Goal: Check status: Check status

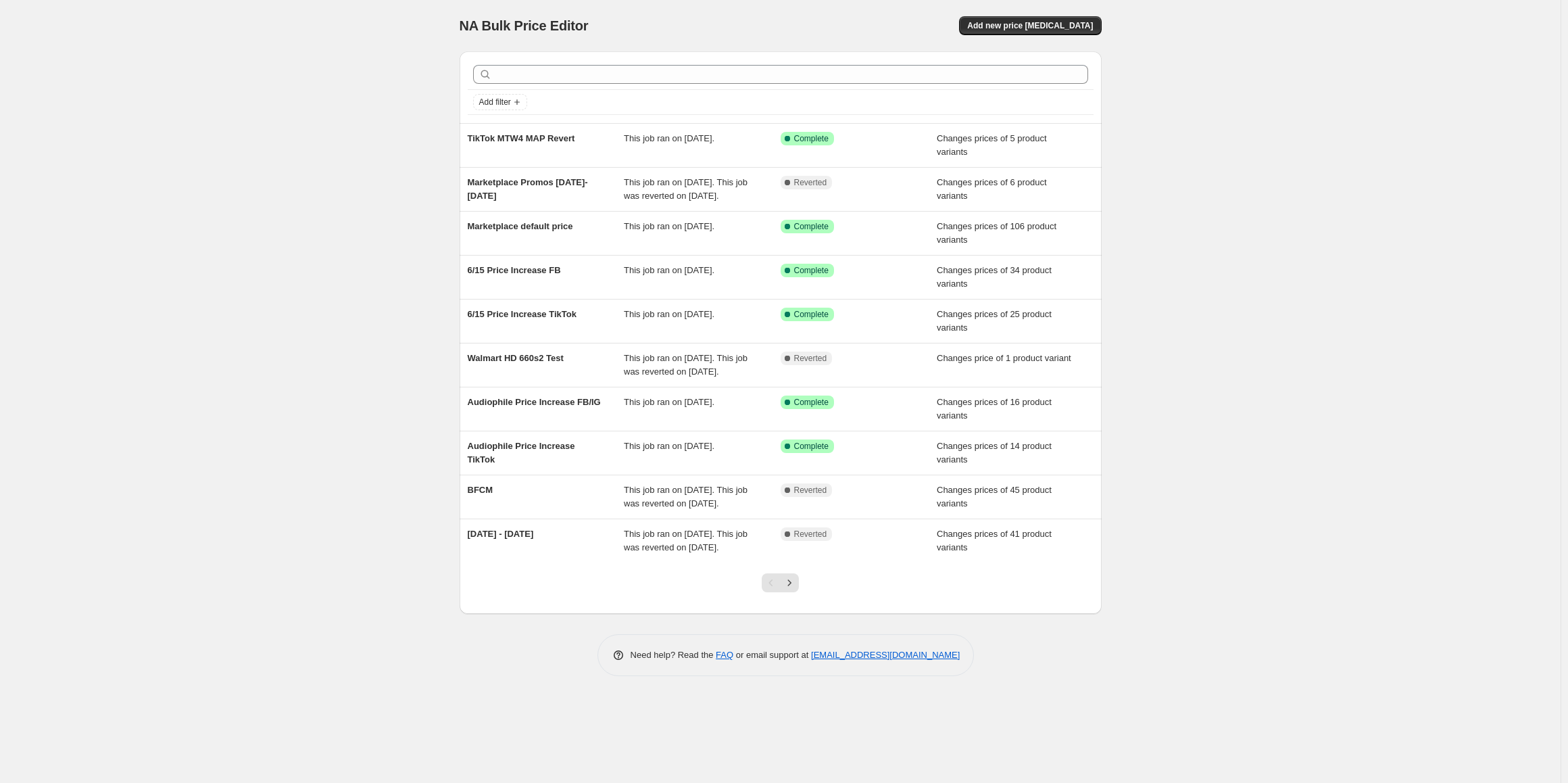
click at [285, 383] on div "NA Bulk Price Editor. This page is ready NA Bulk Price Editor Add new price [ME…" at bounding box center [780, 392] width 1561 height 783
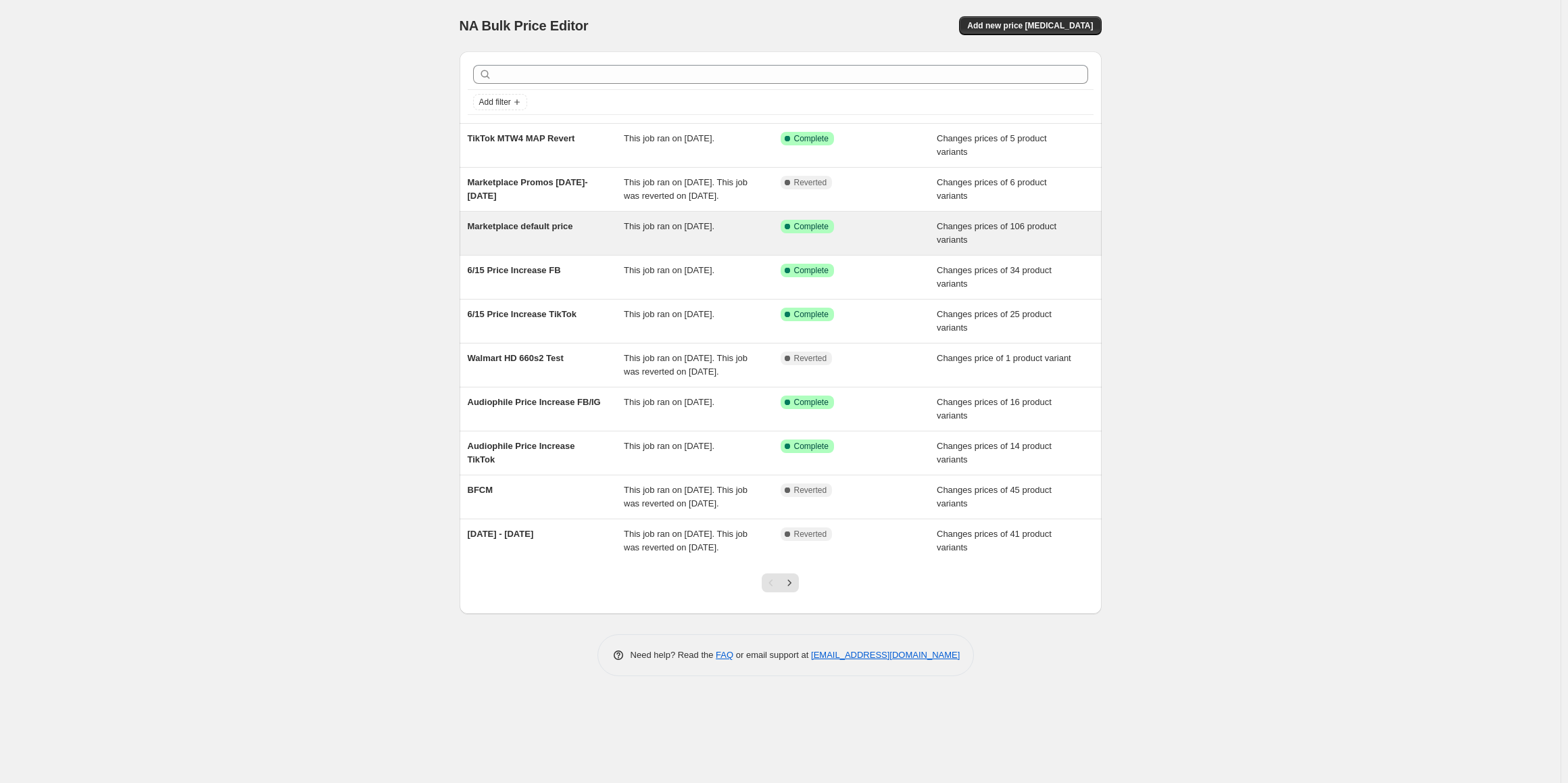
click at [581, 247] on div "Marketplace default price" at bounding box center [546, 233] width 157 height 27
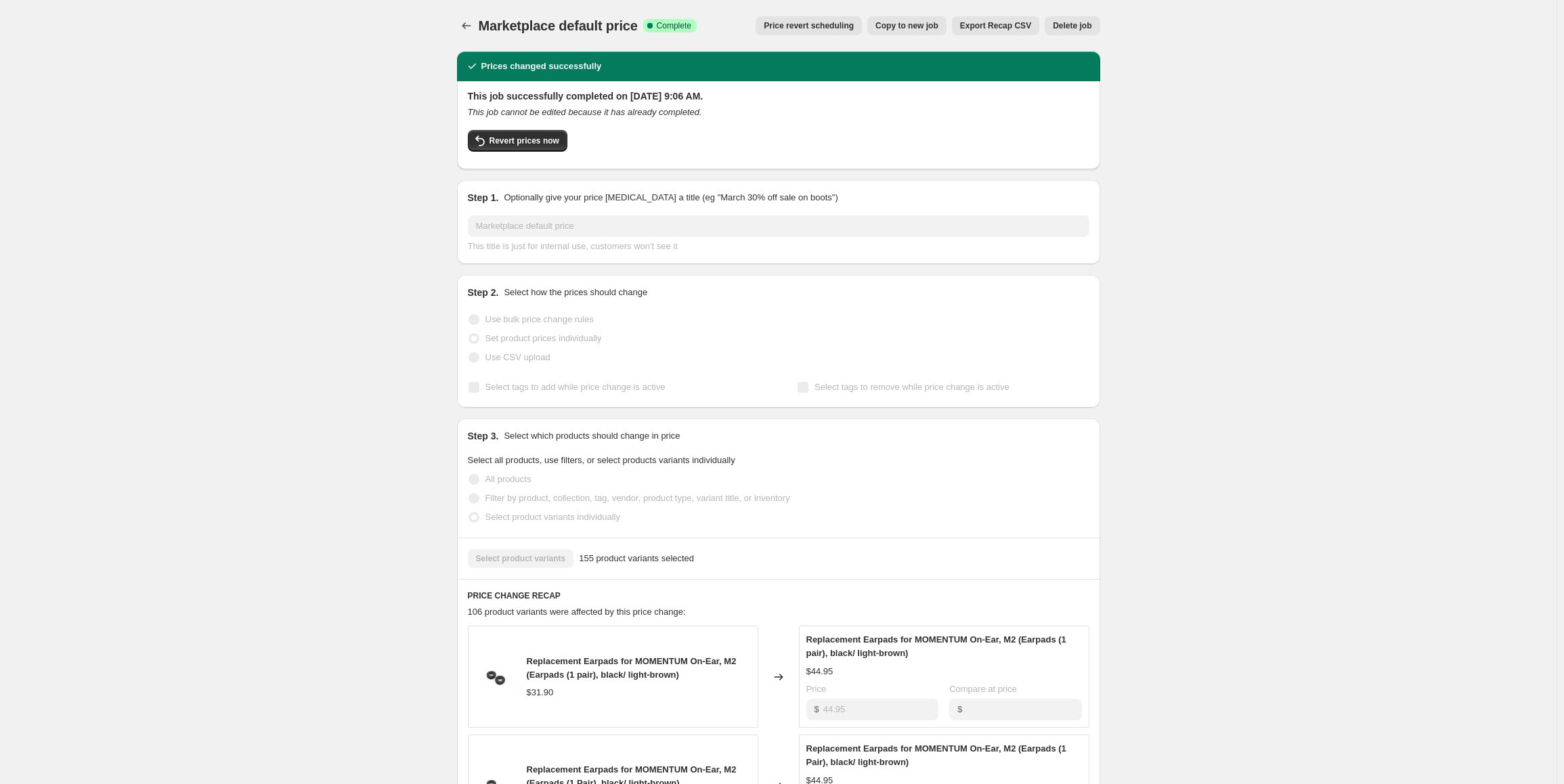
click at [342, 271] on div "Marketplace default price. This page is ready Marketplace default price Success…" at bounding box center [778, 678] width 1556 height 1356
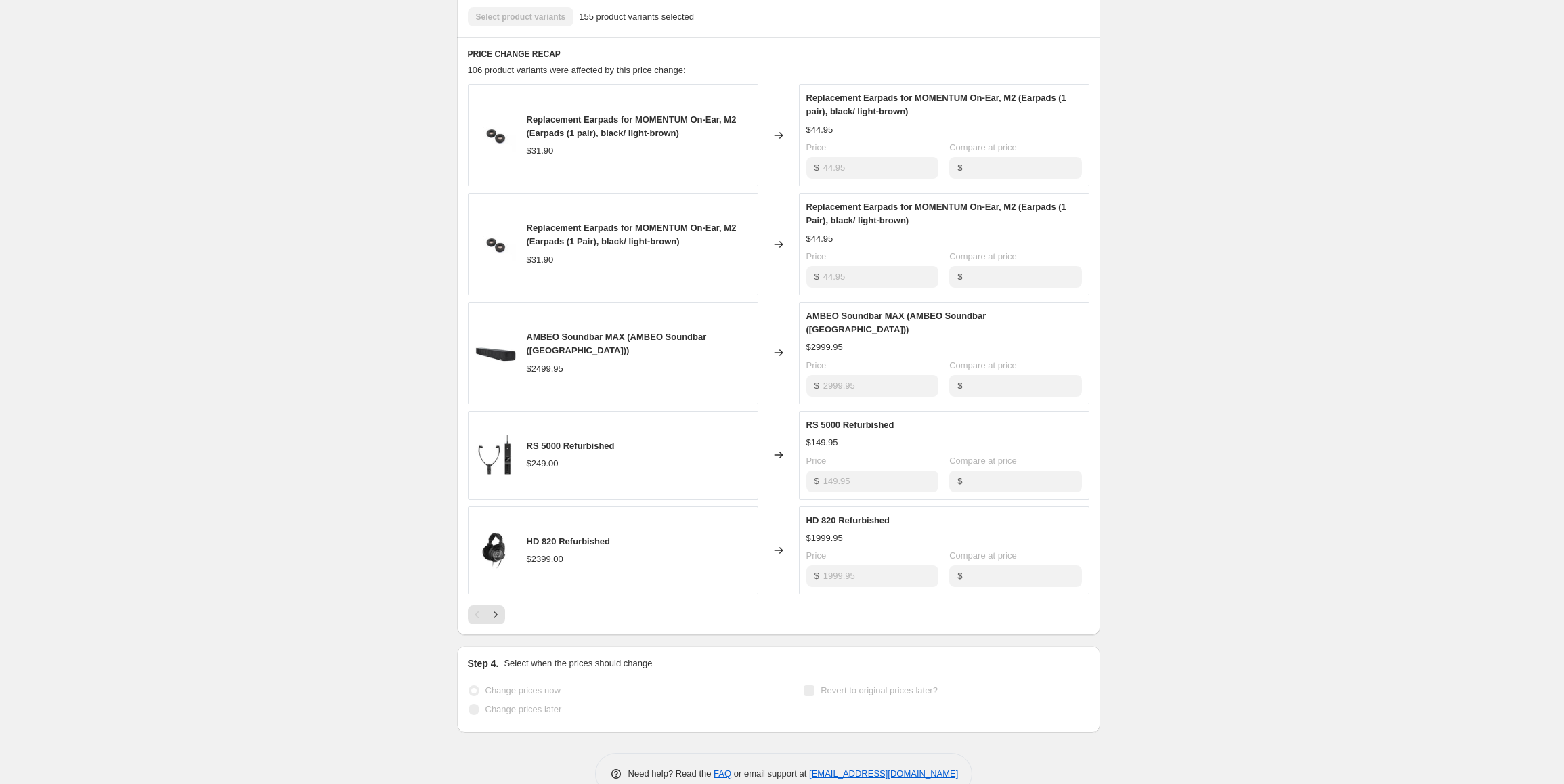
scroll to position [559, 0]
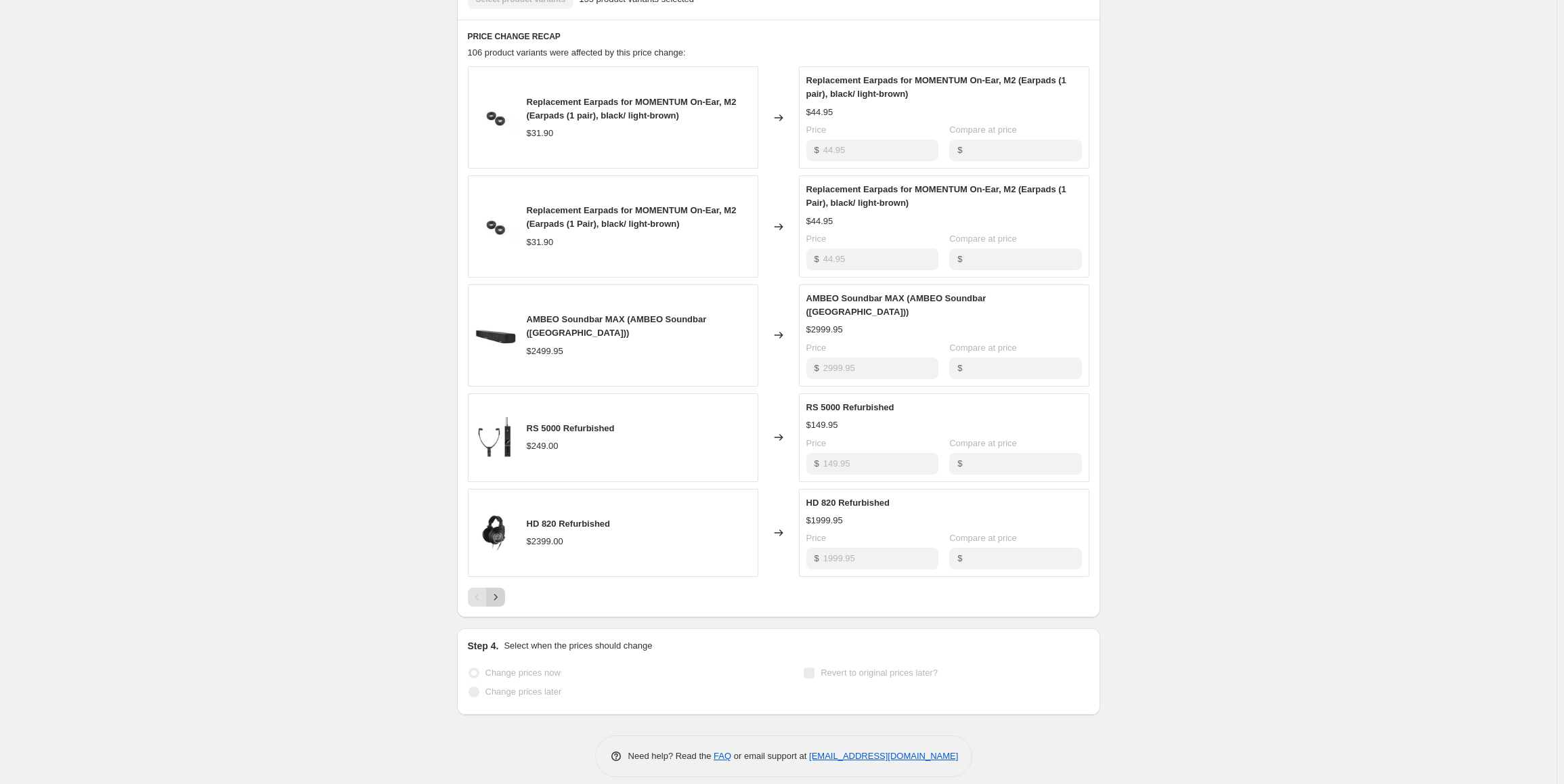
click at [496, 590] on icon "Next" at bounding box center [495, 597] width 13 height 13
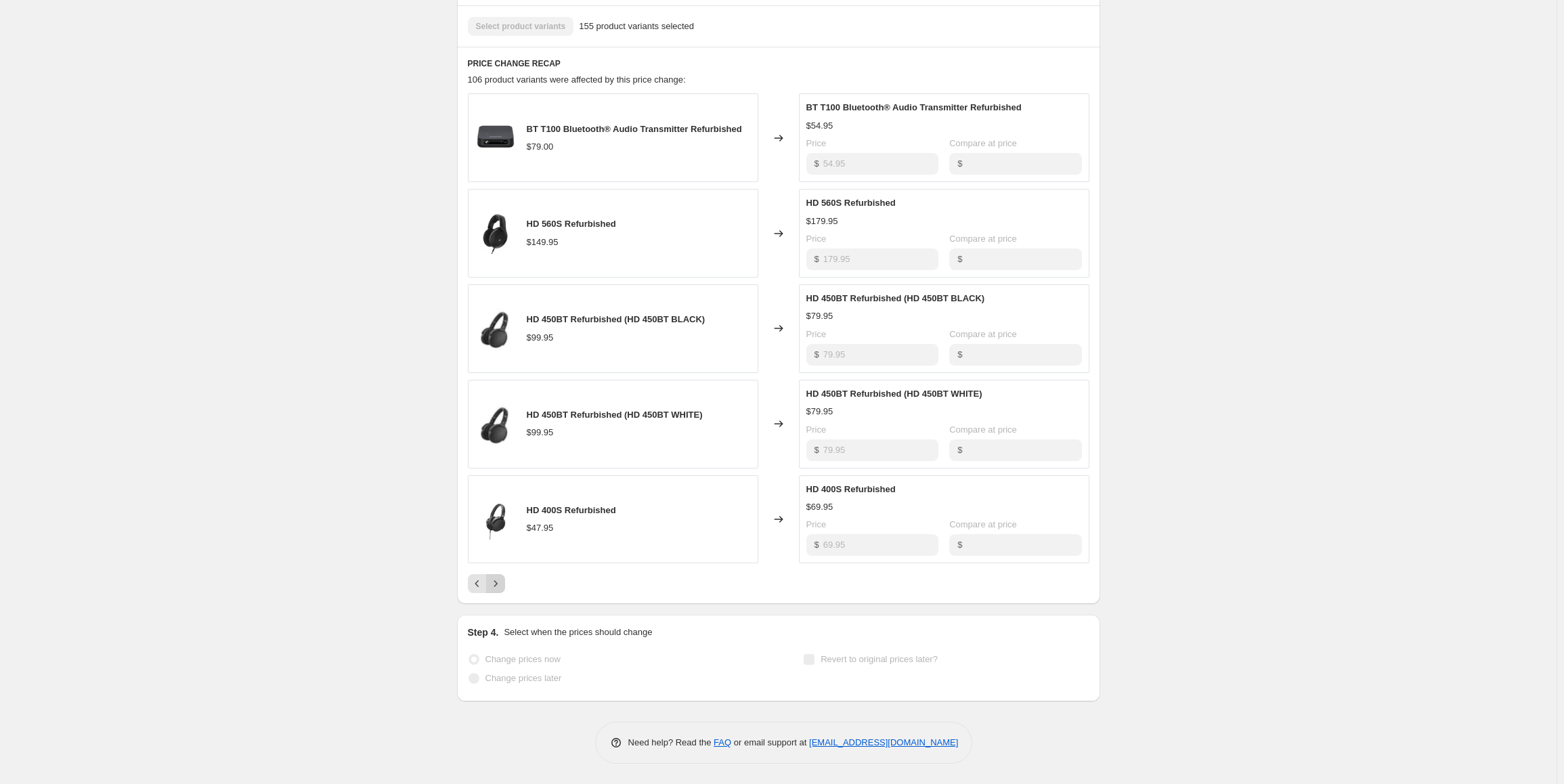
scroll to position [532, 0]
click at [496, 584] on icon "Next" at bounding box center [495, 584] width 13 height 13
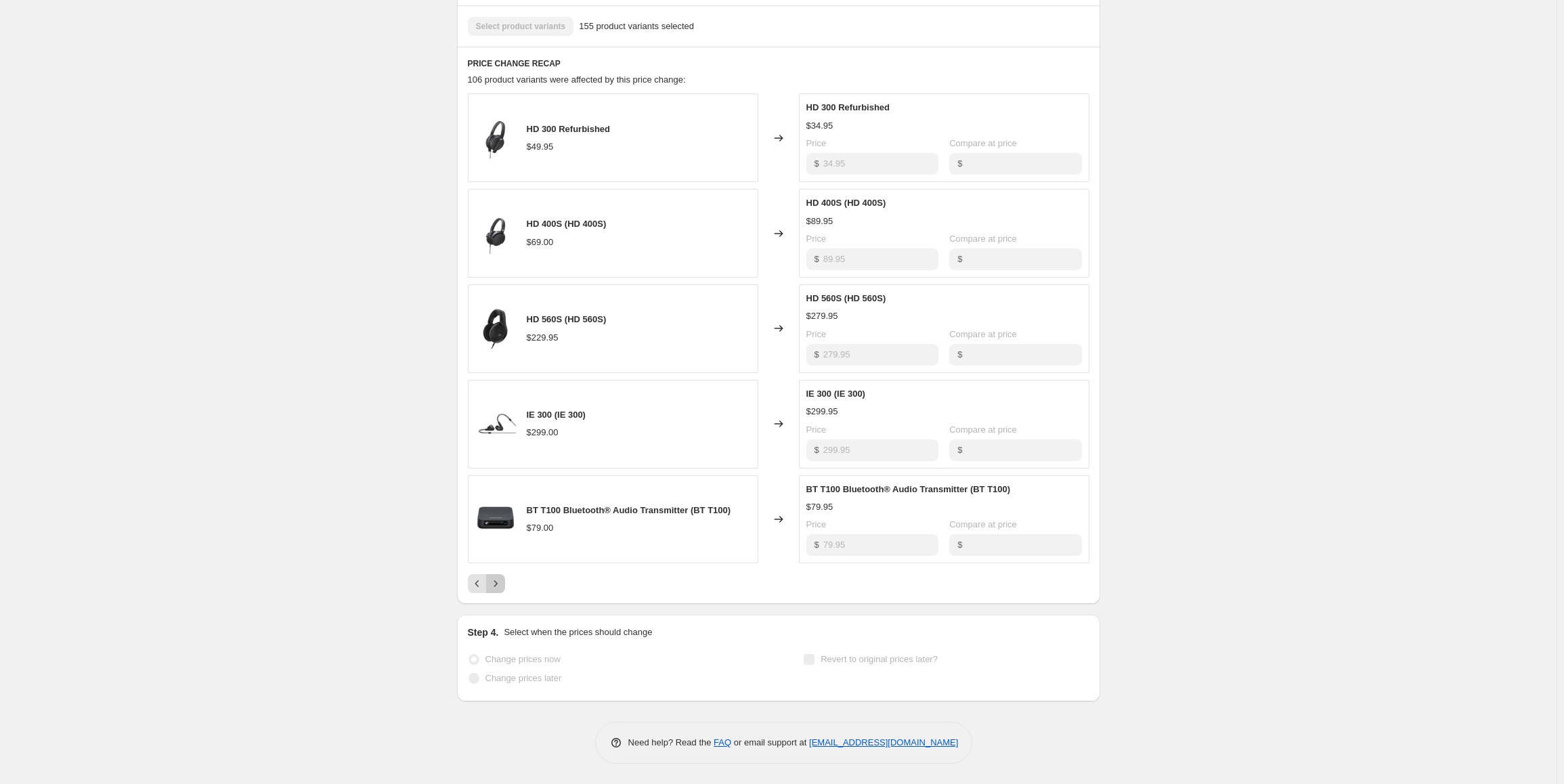
click at [496, 584] on icon "Next" at bounding box center [495, 584] width 13 height 13
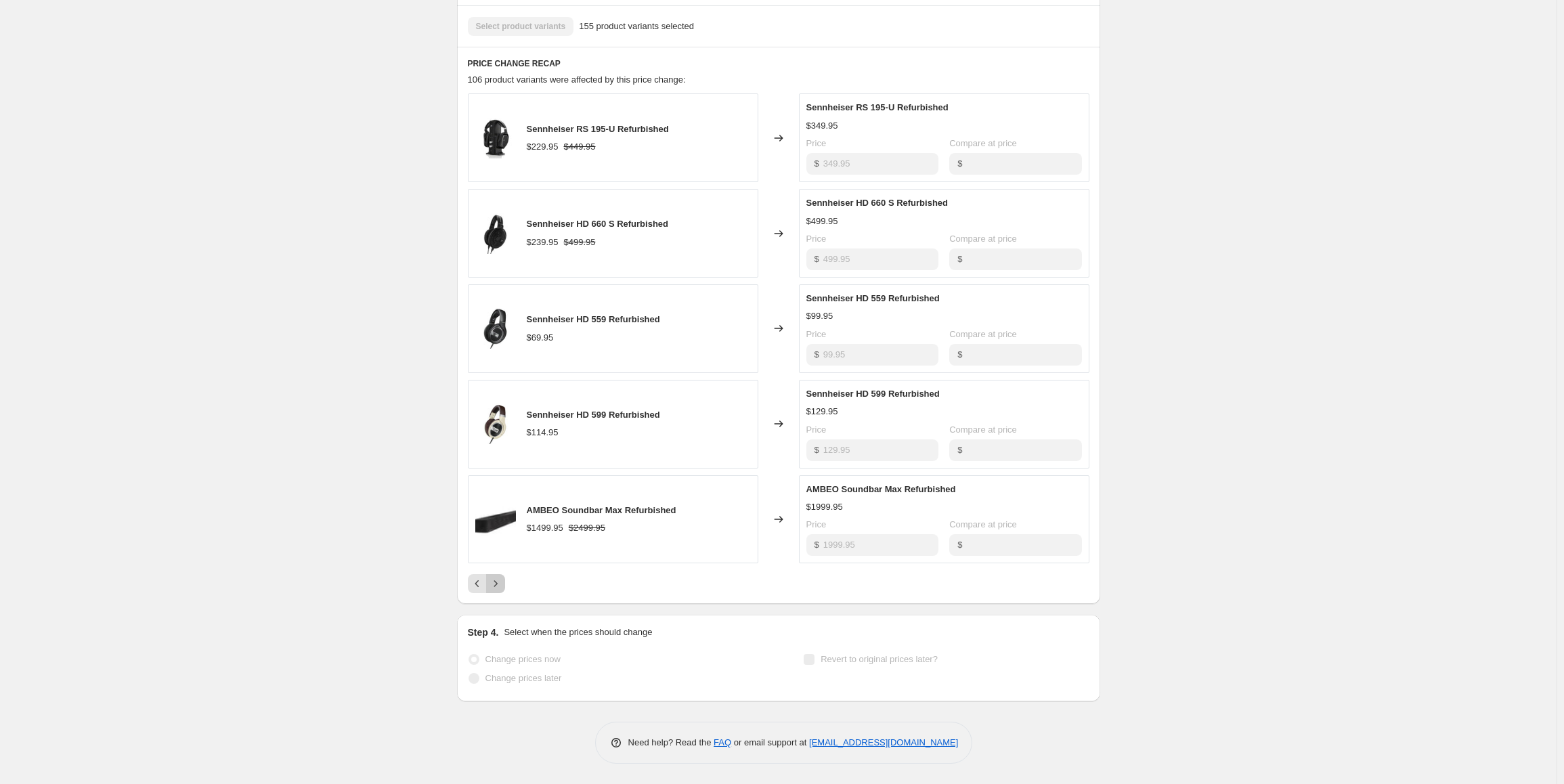
click at [496, 584] on icon "Next" at bounding box center [495, 584] width 13 height 13
click at [497, 582] on icon "Next" at bounding box center [495, 584] width 13 height 13
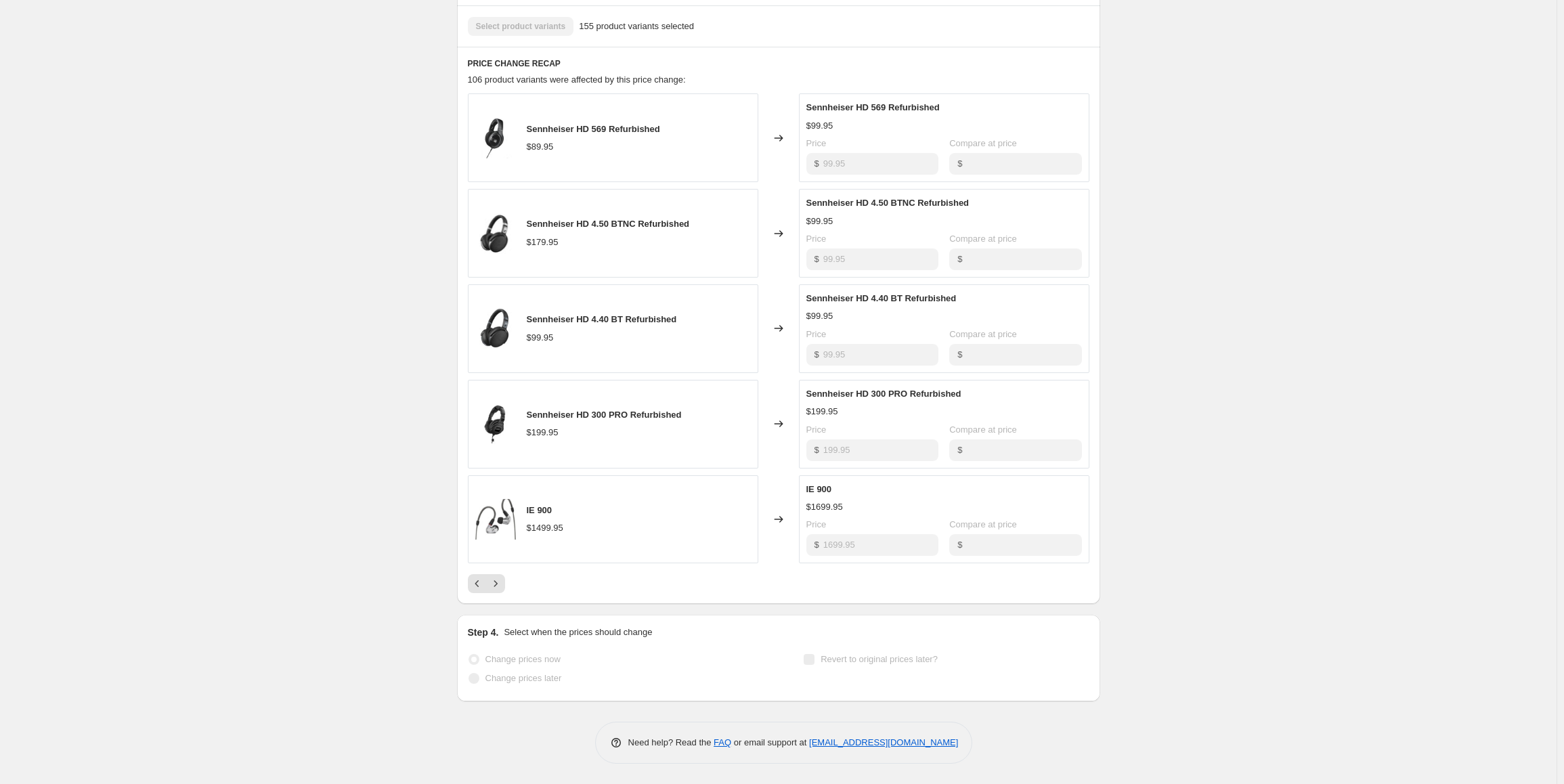
click at [497, 582] on icon "Next" at bounding box center [495, 584] width 13 height 13
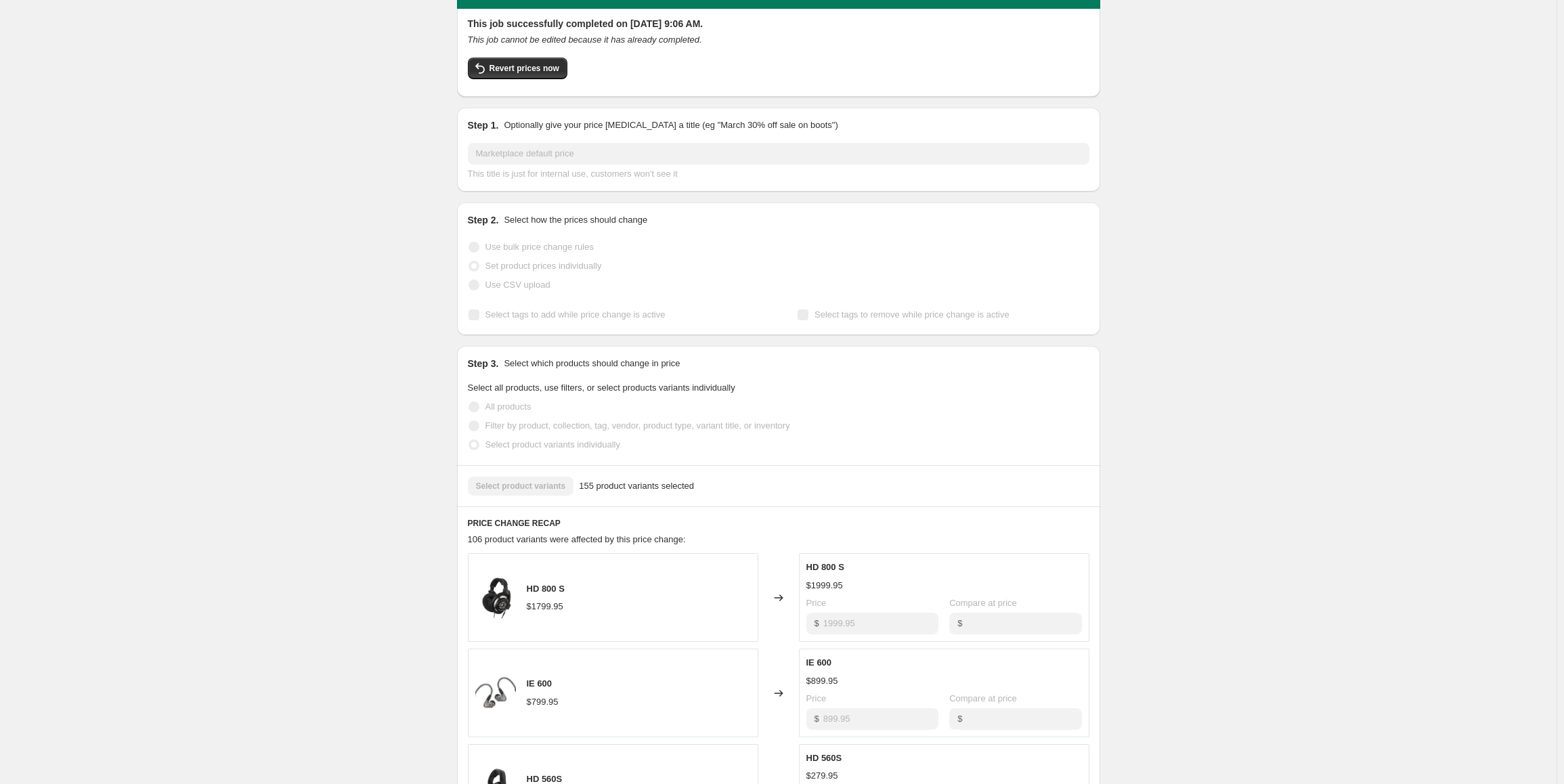
scroll to position [0, 0]
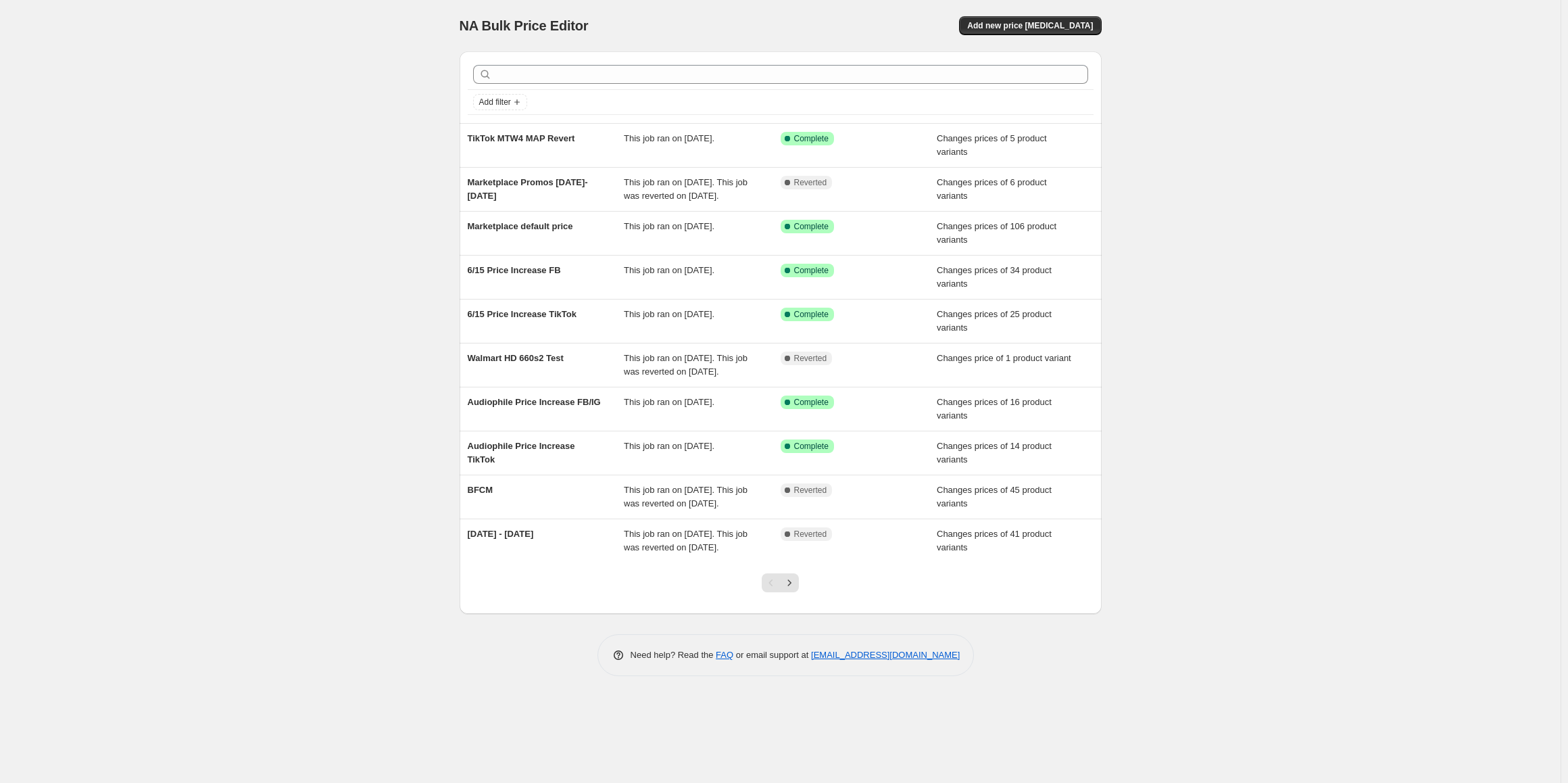
click at [180, 110] on div "NA Bulk Price Editor. This page is ready NA Bulk Price Editor Add new price [ME…" at bounding box center [780, 392] width 1561 height 783
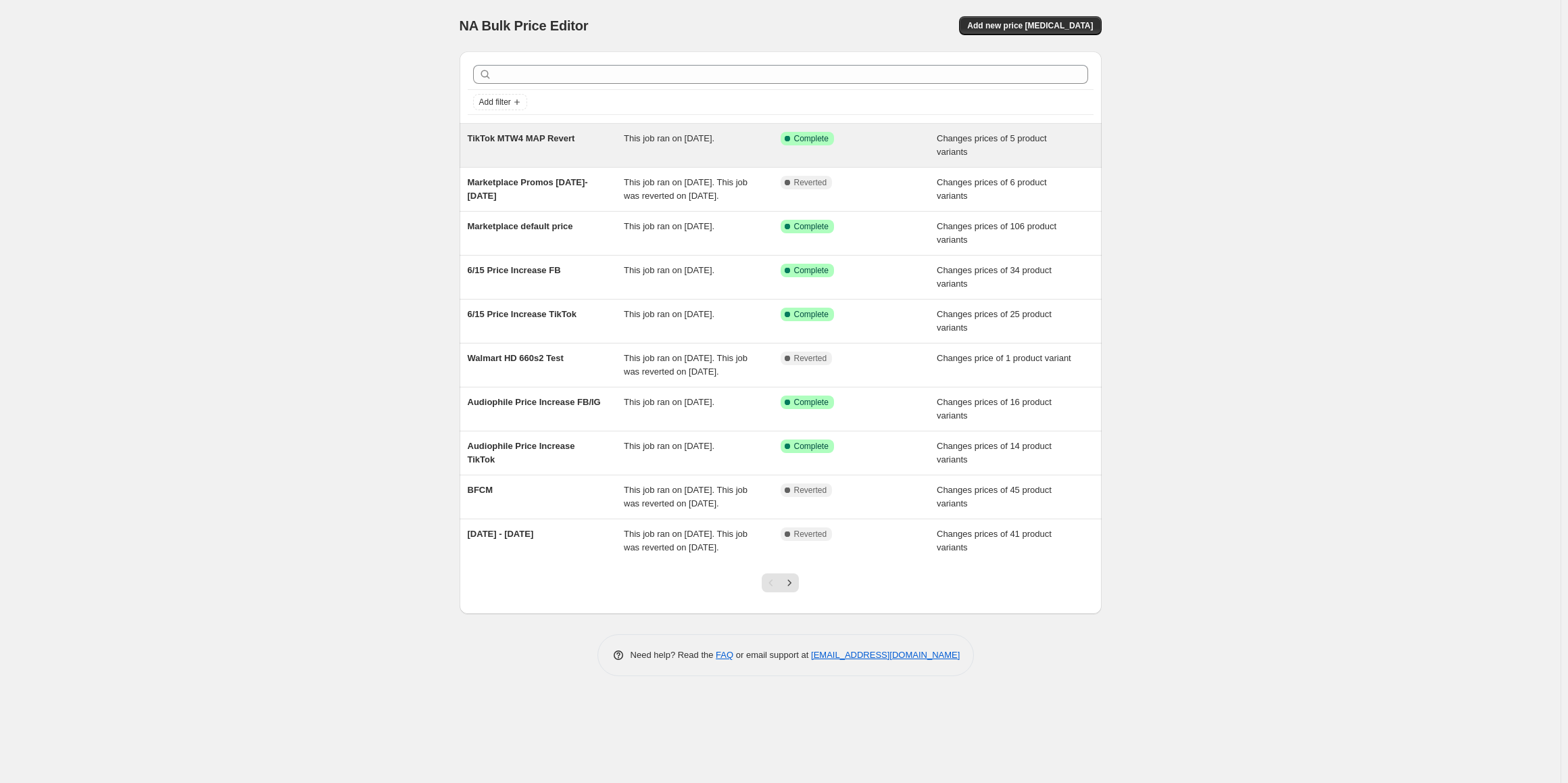
click at [564, 130] on div "TikTok MTW4 MAP Revert This job ran on [DATE]. Success Complete Complete Change…" at bounding box center [781, 145] width 642 height 43
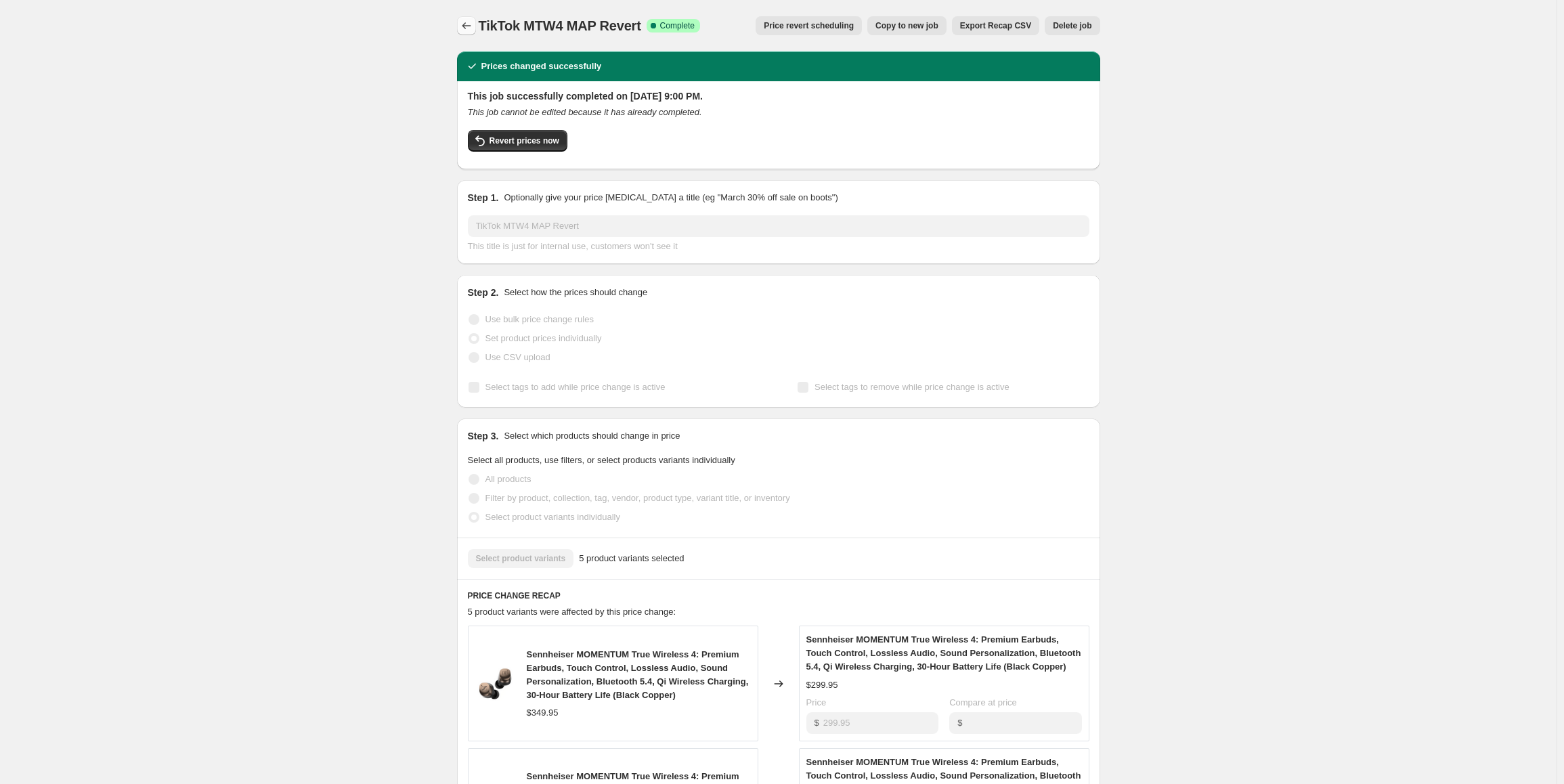
click at [463, 28] on icon "Price change jobs" at bounding box center [467, 26] width 13 height 13
